Goal: Transaction & Acquisition: Purchase product/service

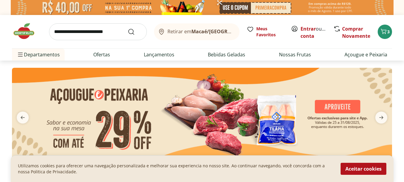
click at [235, 31] on icon at bounding box center [236, 29] width 2 height 3
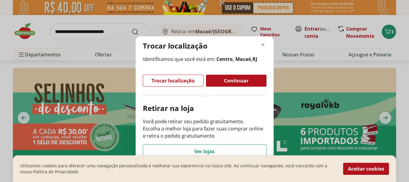
click at [246, 78] on span "Continuar" at bounding box center [236, 80] width 25 height 5
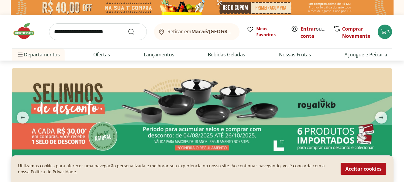
click at [113, 36] on input "search" at bounding box center [98, 31] width 98 height 17
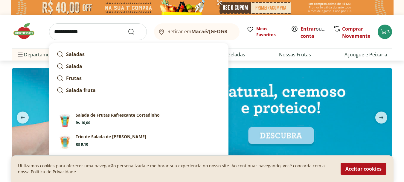
click at [80, 118] on section "Salada de Frutas Refrescante Cortadinho Price: R$ 10,00" at bounding box center [148, 118] width 145 height 13
type input "**********"
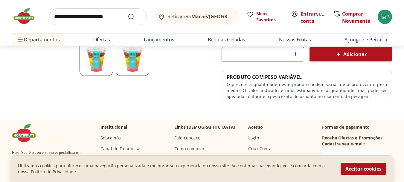
scroll to position [150, 0]
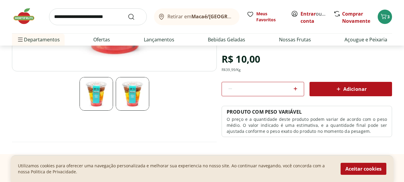
click at [297, 89] on icon at bounding box center [295, 88] width 7 height 7
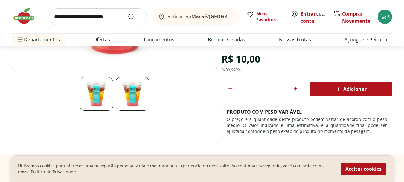
click at [297, 89] on icon at bounding box center [295, 88] width 7 height 7
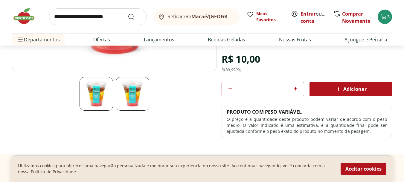
click at [297, 89] on icon at bounding box center [295, 88] width 7 height 7
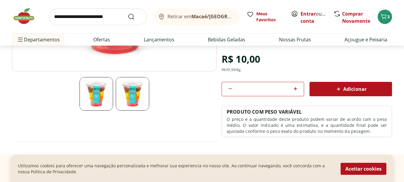
click at [297, 89] on icon at bounding box center [295, 88] width 7 height 7
type input "**"
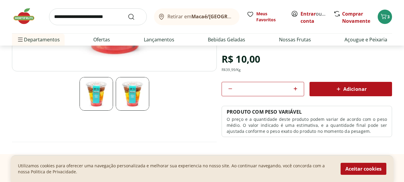
click at [347, 90] on span "Adicionar" at bounding box center [351, 88] width 32 height 7
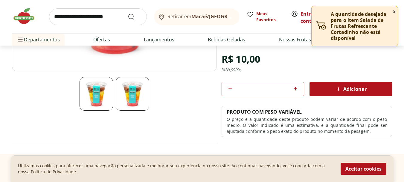
click at [394, 13] on button "x" at bounding box center [394, 11] width 7 height 10
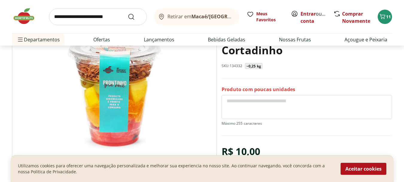
scroll to position [0, 0]
